Goal: Task Accomplishment & Management: Manage account settings

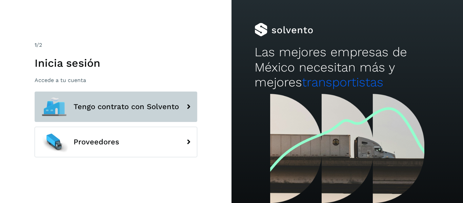
click at [143, 110] on span "Tengo contrato con Solvento" at bounding box center [127, 107] width 106 height 8
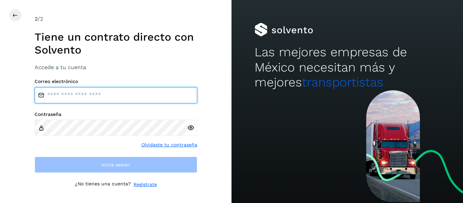
type input "**********"
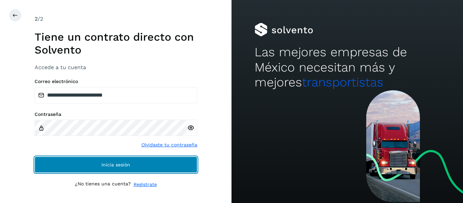
click at [109, 164] on span "Inicia sesión" at bounding box center [115, 165] width 29 height 5
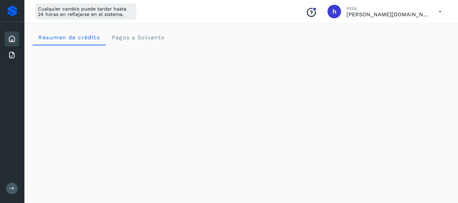
click at [335, 12] on span "h" at bounding box center [335, 12] width 4 height 0
click at [439, 12] on icon at bounding box center [441, 12] width 14 height 14
click at [392, 30] on div "Documentación" at bounding box center [406, 30] width 81 height 13
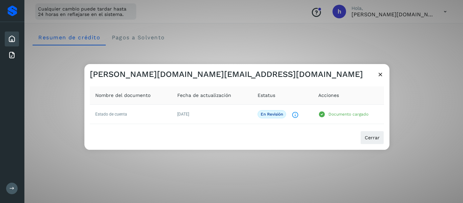
click at [383, 74] on icon at bounding box center [380, 74] width 7 height 7
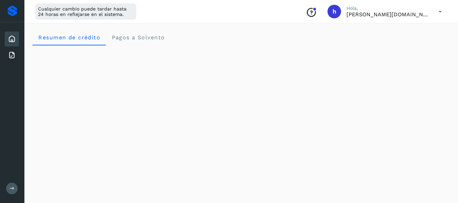
click at [336, 12] on span "h" at bounding box center [335, 12] width 4 height 0
click at [333, 12] on span "h" at bounding box center [335, 12] width 4 height 0
click at [402, 15] on p "[PERSON_NAME][DOMAIN_NAME][EMAIL_ADDRESS][DOMAIN_NAME]" at bounding box center [387, 14] width 81 height 6
